Goal: Find specific page/section: Find specific page/section

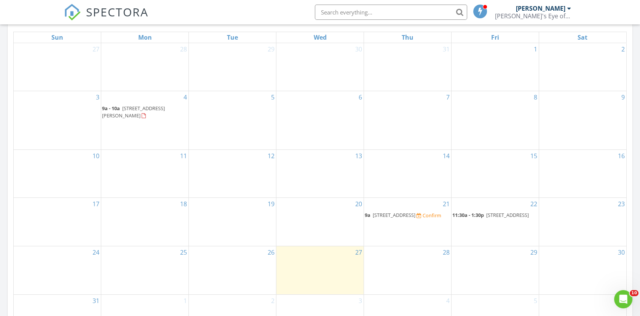
scroll to position [254, 0]
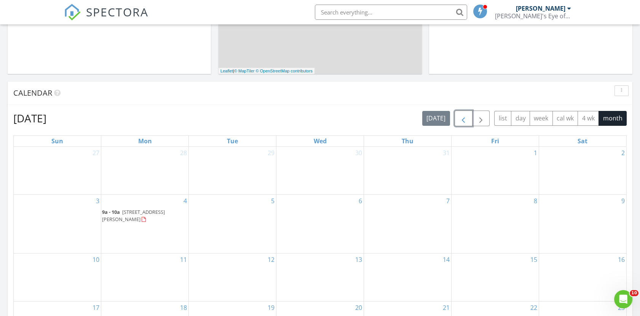
click at [462, 123] on span "button" at bounding box center [463, 118] width 9 height 9
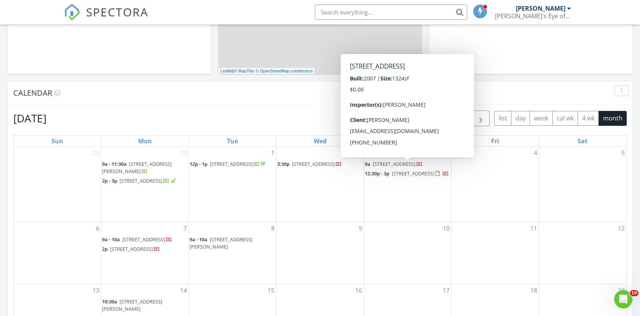
click at [460, 116] on span "button" at bounding box center [463, 118] width 9 height 9
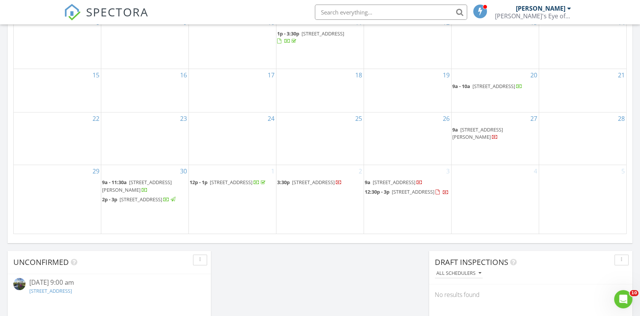
scroll to position [211, 0]
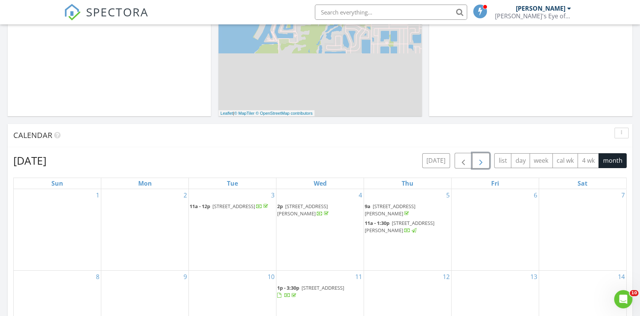
click at [482, 161] on span "button" at bounding box center [480, 160] width 9 height 9
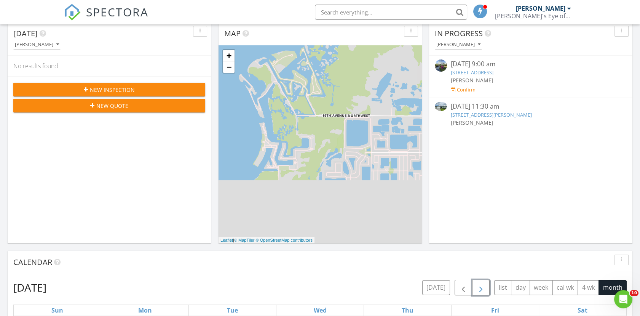
scroll to position [0, 0]
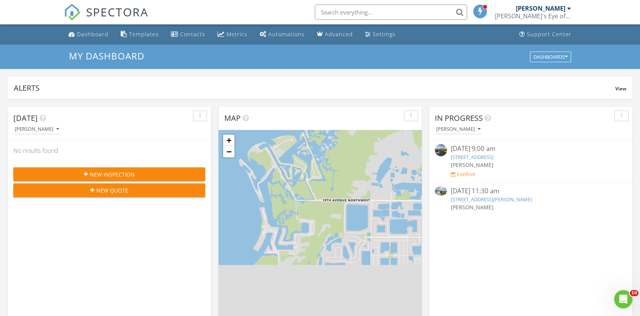
click at [397, 11] on input "text" at bounding box center [391, 12] width 152 height 15
type input "scottie"
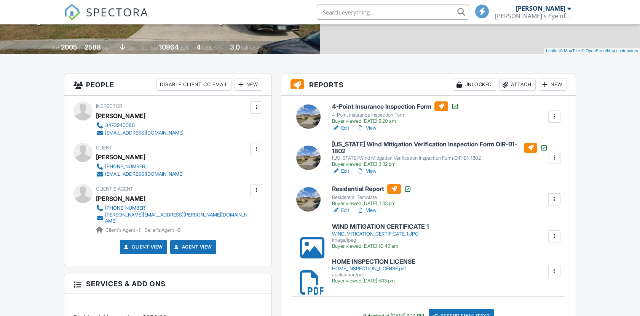
scroll to position [169, 0]
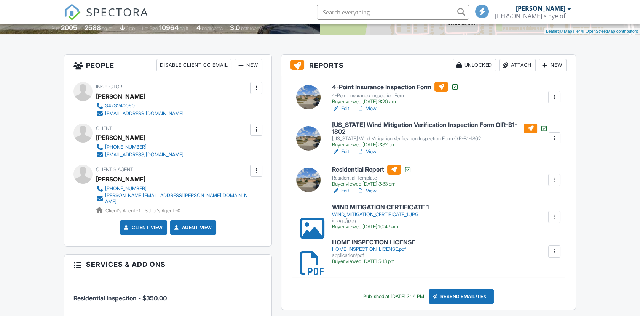
click at [374, 189] on link "View" at bounding box center [367, 191] width 20 height 8
